Goal: Find specific page/section: Find specific page/section

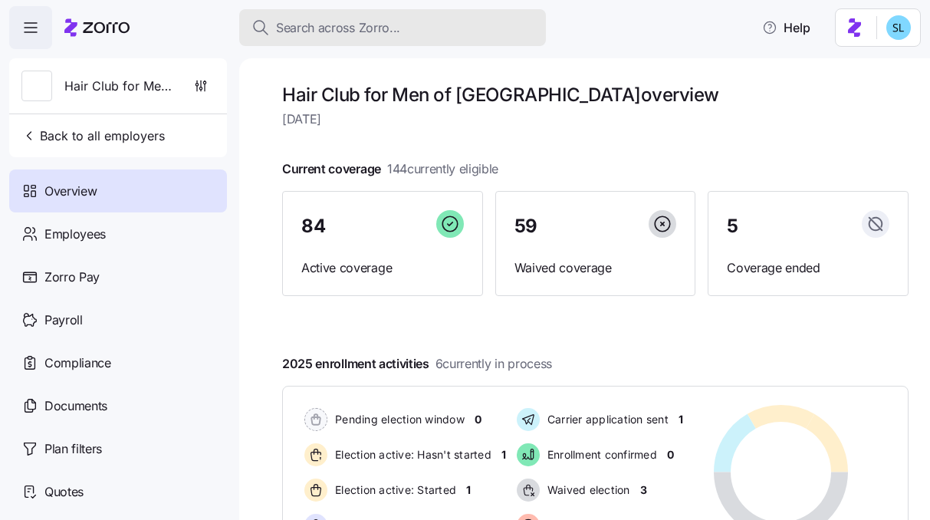
click at [500, 29] on div "Search across Zorro..." at bounding box center [393, 27] width 282 height 19
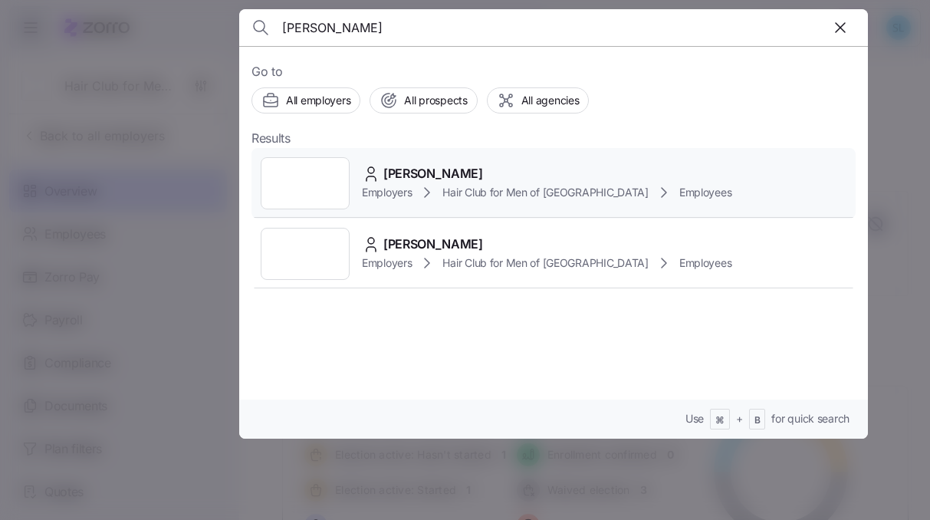
type input "fusco"
click at [495, 173] on div "Linda Fusco" at bounding box center [547, 173] width 370 height 19
